Goal: Task Accomplishment & Management: Manage account settings

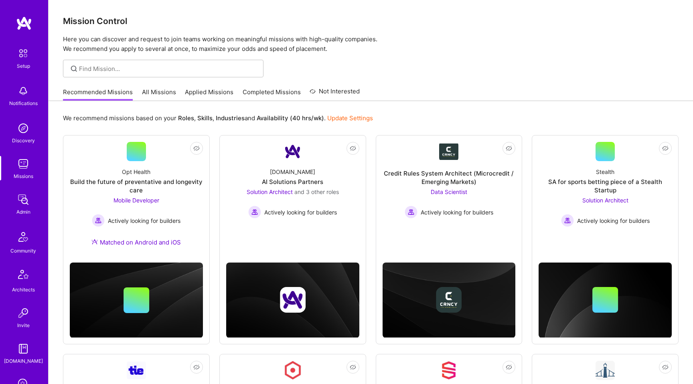
scroll to position [130, 0]
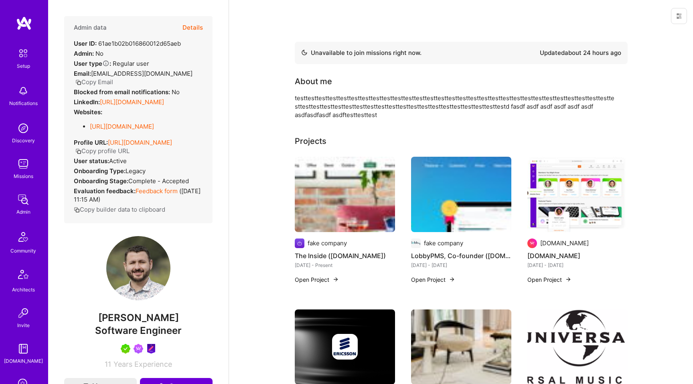
click at [678, 12] on button at bounding box center [679, 16] width 16 height 16
click at [656, 33] on button "Login as [PERSON_NAME]" at bounding box center [644, 34] width 85 height 20
